Goal: Task Accomplishment & Management: Manage account settings

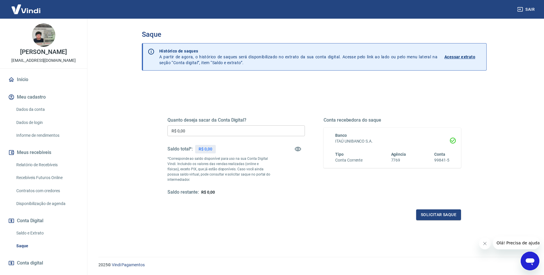
click at [208, 127] on input "R$ 0,00" at bounding box center [235, 130] width 137 height 11
type input "R$ 8.594,17"
click at [428, 215] on button "Solicitar saque" at bounding box center [438, 214] width 45 height 11
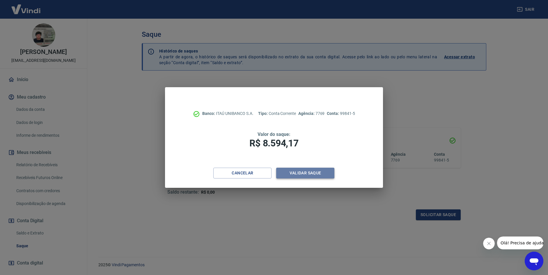
click at [312, 174] on button "Validar saque" at bounding box center [305, 172] width 58 height 11
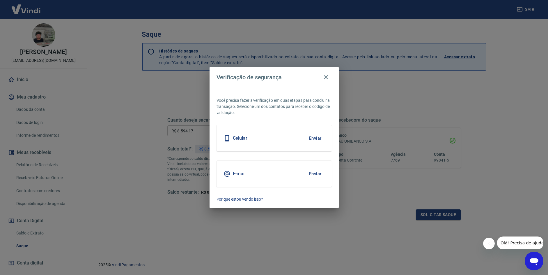
click at [317, 139] on button "Enviar" at bounding box center [315, 138] width 19 height 12
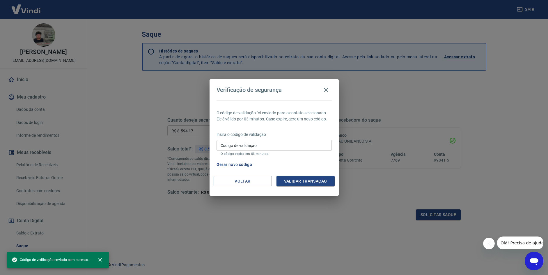
click at [298, 148] on input "Código de validação" at bounding box center [274, 145] width 115 height 11
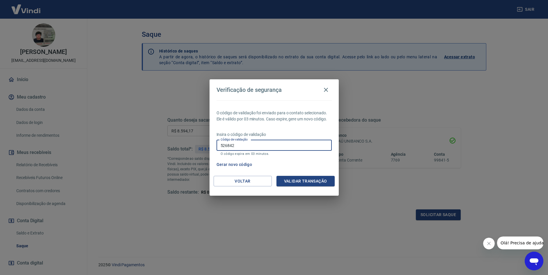
type input "526842"
click at [306, 187] on div "Voltar Validar transação" at bounding box center [274, 186] width 129 height 20
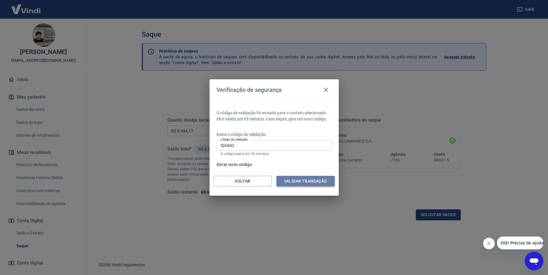
click at [307, 181] on button "Validar transação" at bounding box center [306, 181] width 58 height 11
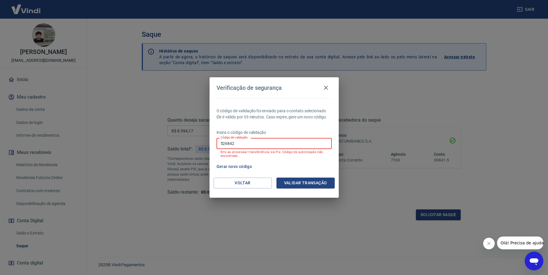
drag, startPoint x: 242, startPoint y: 144, endPoint x: 217, endPoint y: 144, distance: 25.0
click at [217, 144] on input "526842" at bounding box center [274, 143] width 115 height 11
click at [260, 144] on input "Código de validação" at bounding box center [274, 143] width 115 height 11
type input "177609"
click at [303, 180] on button "Validar transação" at bounding box center [306, 182] width 58 height 11
